Goal: Check status: Check status

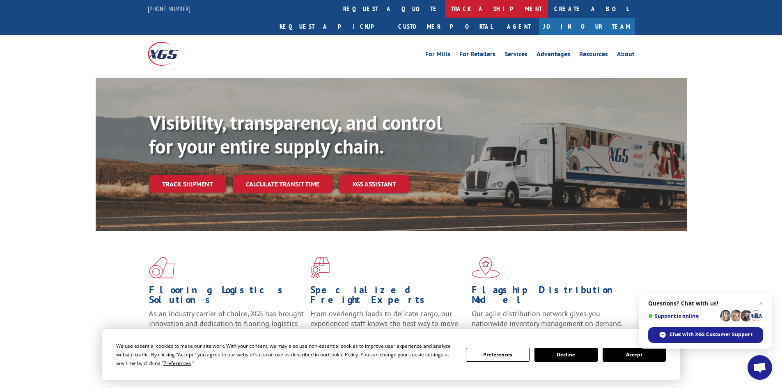
click at [445, 6] on link "track a shipment" at bounding box center [496, 9] width 103 height 18
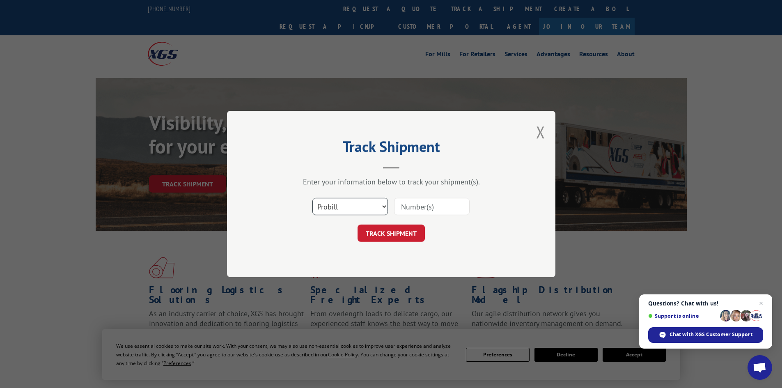
click at [356, 207] on select "Select category... Probill BOL PO" at bounding box center [350, 206] width 76 height 17
click at [312, 198] on select "Select category... Probill BOL PO" at bounding box center [350, 206] width 76 height 17
click at [411, 206] on input at bounding box center [432, 206] width 76 height 17
paste input "16330987"
type input "16330987"
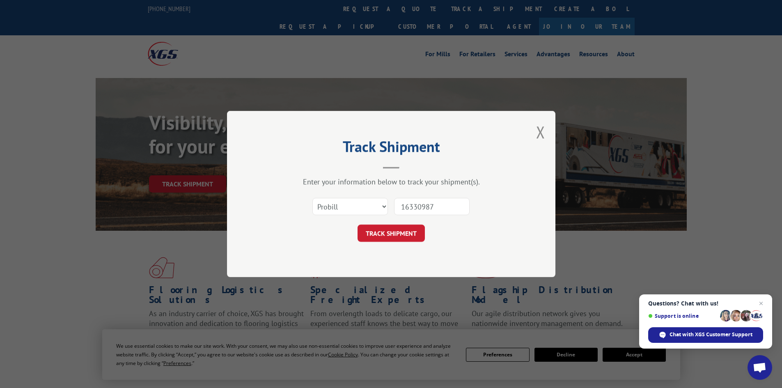
click button "TRACK SHIPMENT" at bounding box center [390, 232] width 67 height 17
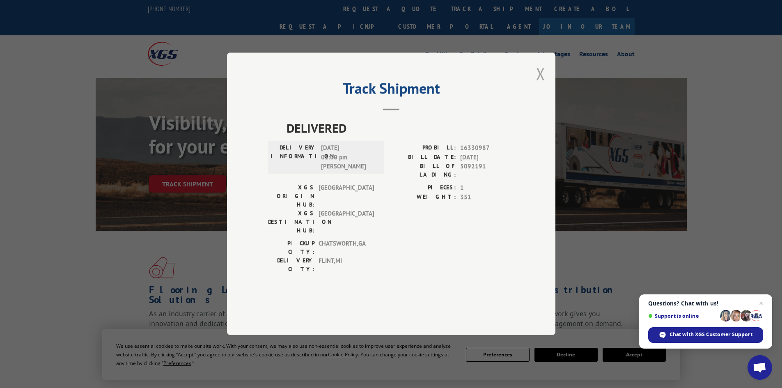
click at [540, 85] on button "Close modal" at bounding box center [540, 74] width 9 height 22
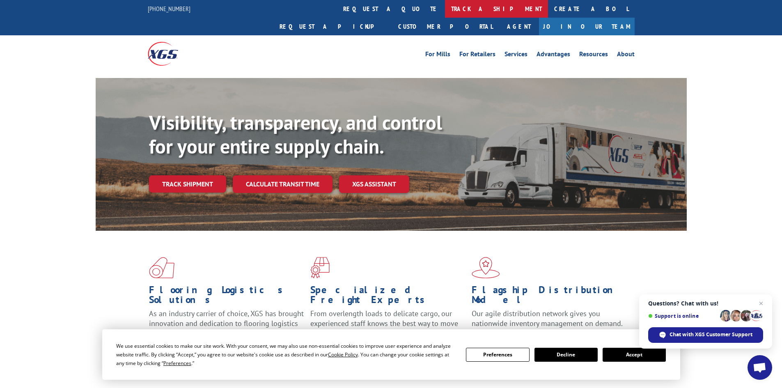
click at [445, 10] on link "track a shipment" at bounding box center [496, 9] width 103 height 18
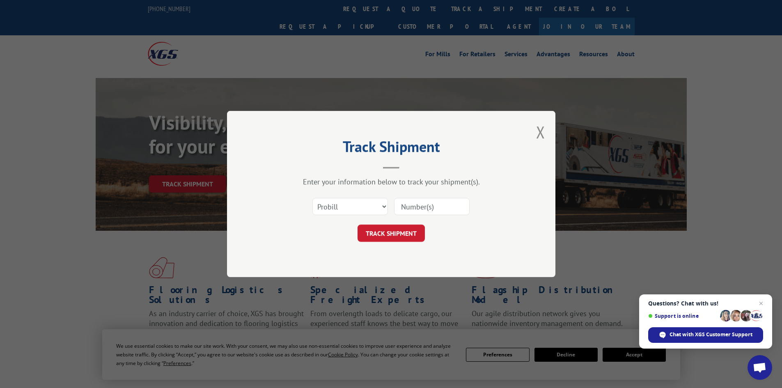
click at [419, 203] on input at bounding box center [432, 206] width 76 height 17
paste input "17519835"
type input "17519835"
click at [410, 236] on button "TRACK SHIPMENT" at bounding box center [390, 232] width 67 height 17
